Goal: Task Accomplishment & Management: Use online tool/utility

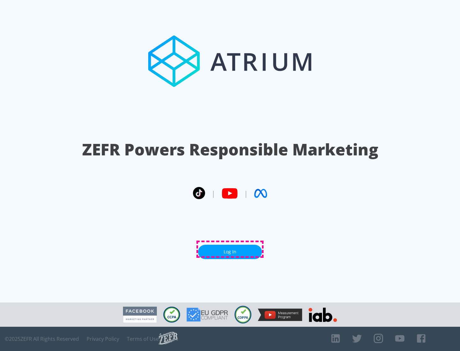
click at [230, 249] on link "Log In" at bounding box center [230, 252] width 64 height 14
